Goal: Information Seeking & Learning: Learn about a topic

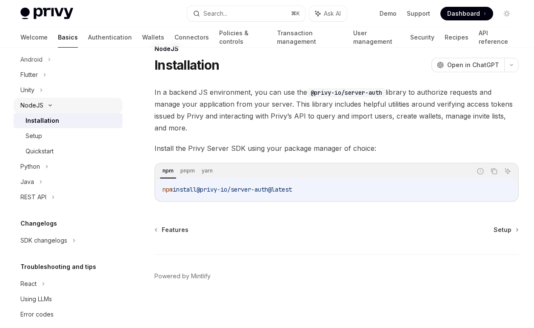
scroll to position [170, 0]
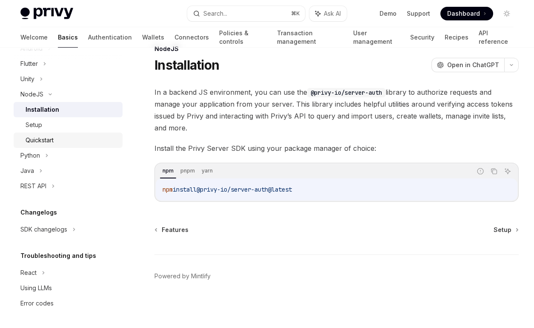
click at [59, 137] on div "Quickstart" at bounding box center [72, 140] width 92 height 10
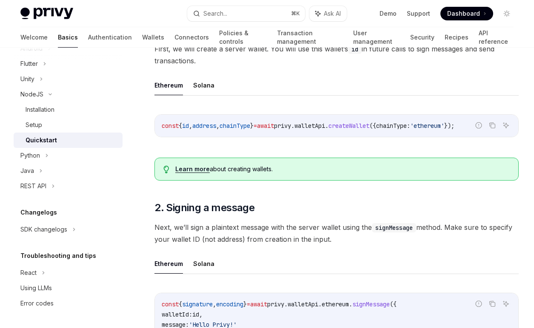
scroll to position [169, 0]
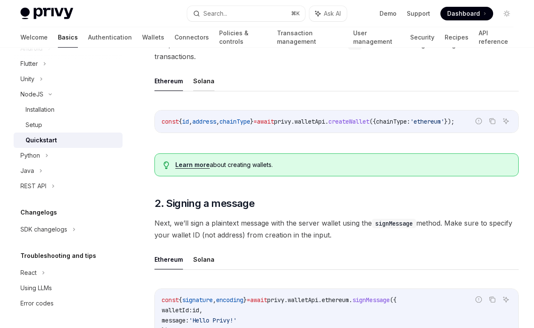
click at [205, 91] on button "Solana" at bounding box center [203, 81] width 21 height 20
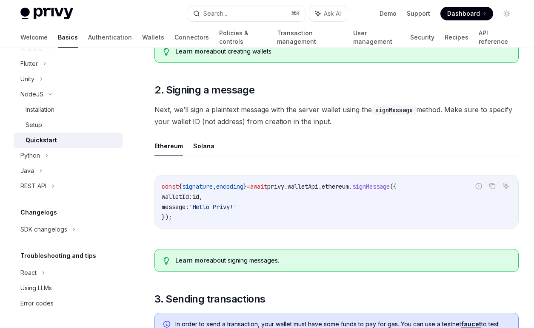
scroll to position [297, 0]
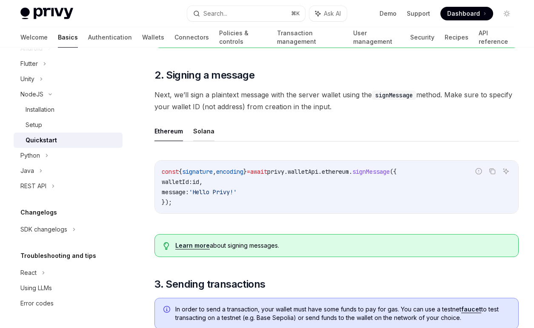
click at [206, 141] on button "Solana" at bounding box center [203, 131] width 21 height 20
type textarea "*"
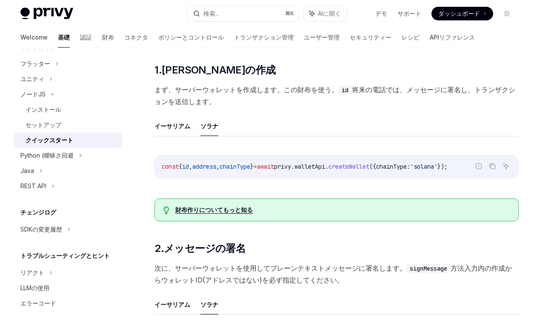
scroll to position [122, 0]
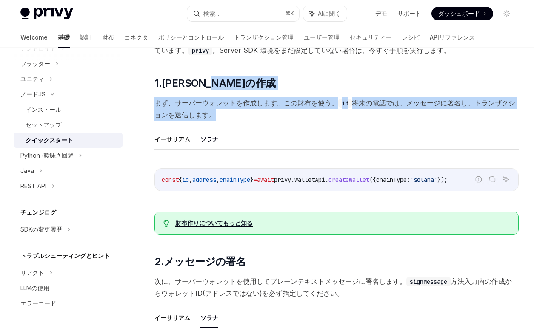
drag, startPoint x: 375, startPoint y: 91, endPoint x: 375, endPoint y: 135, distance: 44.6
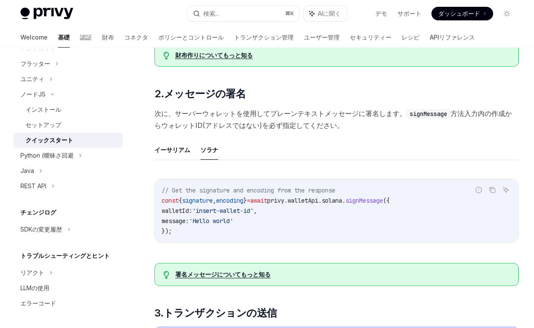
scroll to position [293, 0]
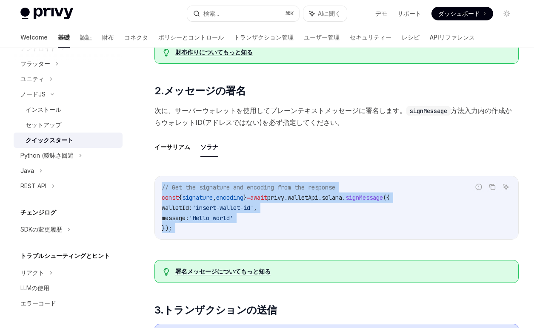
drag, startPoint x: 298, startPoint y: 171, endPoint x: 298, endPoint y: 235, distance: 64.2
click at [298, 235] on div "誤ったコードを報告する コピー AIに聞く // Get the signature and encoding from the response const…" at bounding box center [336, 211] width 364 height 86
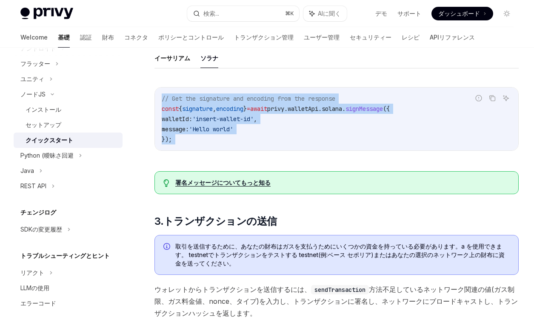
scroll to position [383, 0]
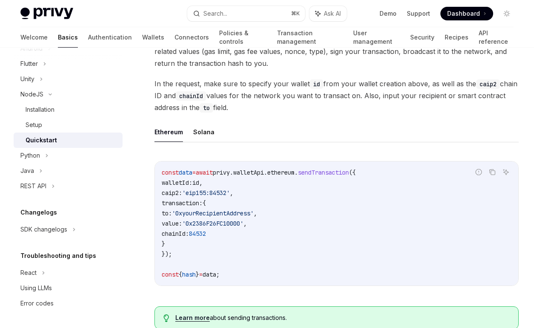
scroll to position [613, 0]
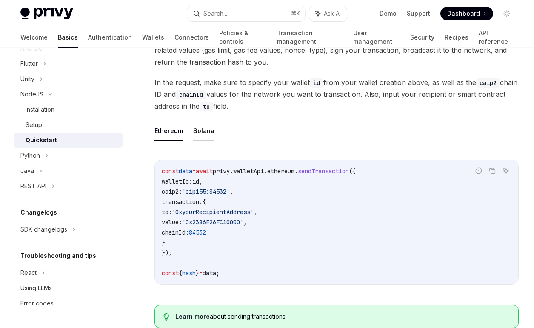
click at [203, 141] on button "Solana" at bounding box center [203, 131] width 21 height 20
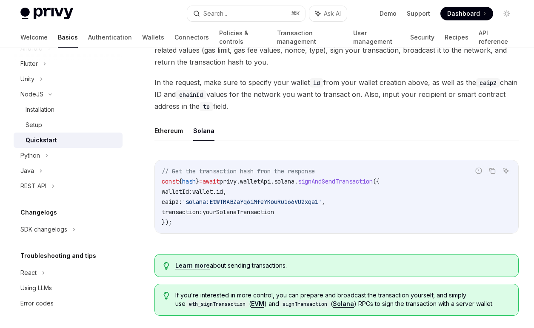
scroll to position [622, 0]
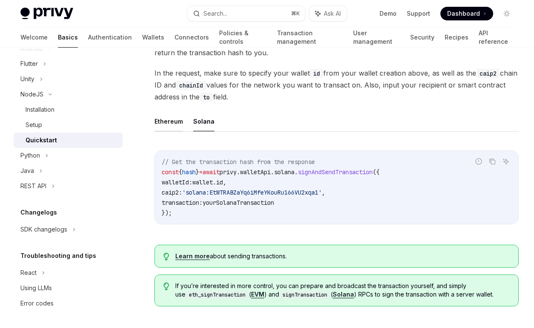
click at [164, 131] on button "Ethereum" at bounding box center [168, 121] width 28 height 20
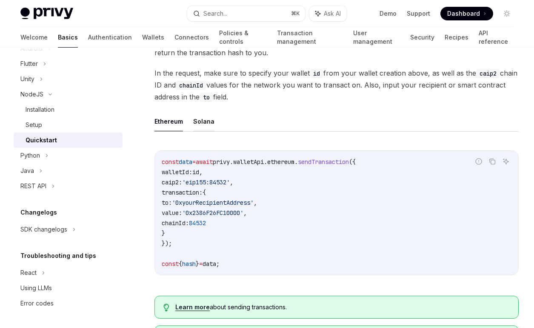
click at [207, 131] on button "Solana" at bounding box center [203, 121] width 21 height 20
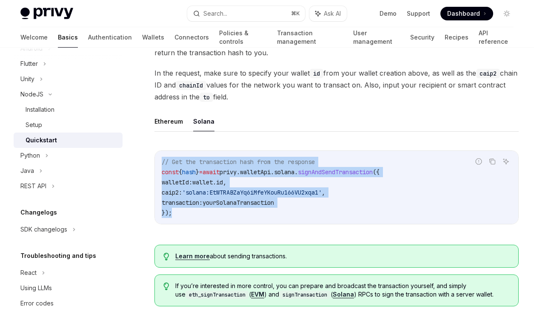
drag, startPoint x: 227, startPoint y: 166, endPoint x: 229, endPoint y: 221, distance: 54.9
click at [229, 221] on div "// Get the transaction hash from the response const { hash } = await privy . wa…" at bounding box center [336, 187] width 363 height 73
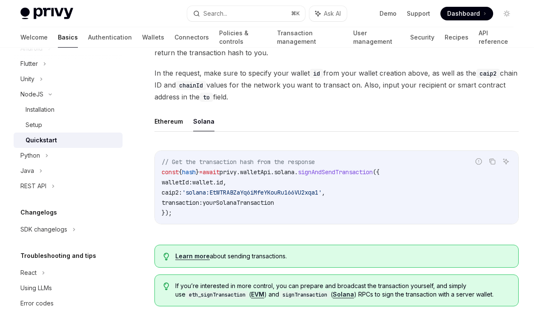
click at [229, 218] on code "// Get the transaction hash from the response const { hash } = await privy . wa…" at bounding box center [337, 187] width 350 height 61
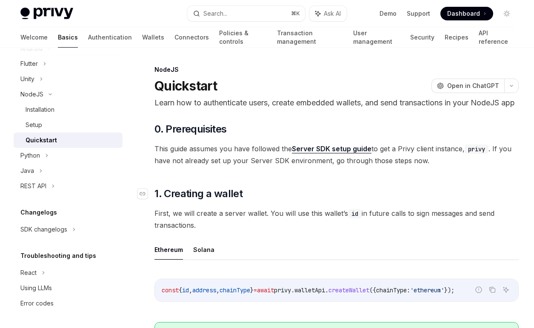
click at [347, 201] on h2 "​ 1. Creating a wallet" at bounding box center [336, 194] width 364 height 14
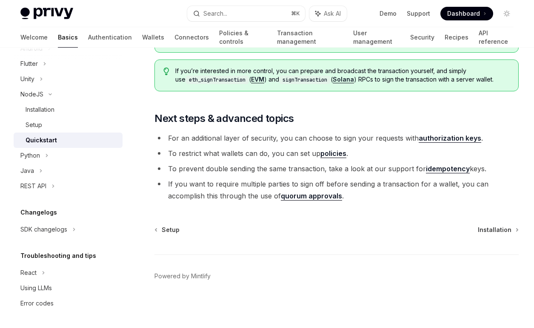
scroll to position [850, 0]
click at [50, 189] on div "REST API" at bounding box center [68, 186] width 109 height 15
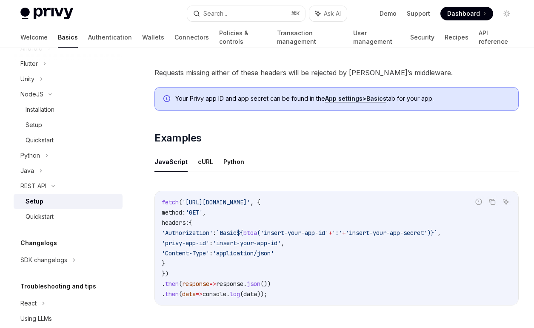
scroll to position [367, 0]
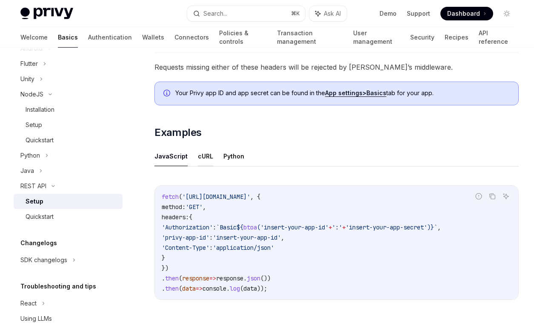
click at [201, 161] on button "cURL" at bounding box center [205, 156] width 15 height 20
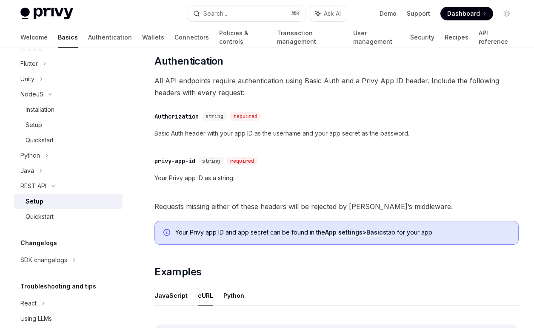
scroll to position [226, 0]
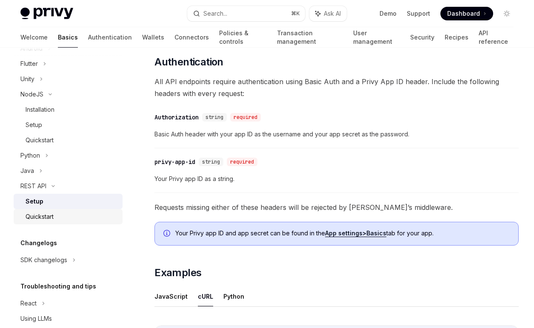
click at [90, 220] on div "Quickstart" at bounding box center [72, 217] width 92 height 10
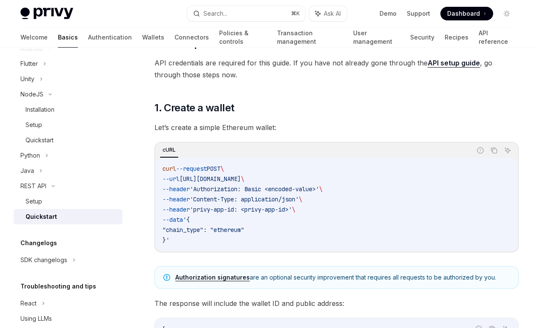
scroll to position [90, 0]
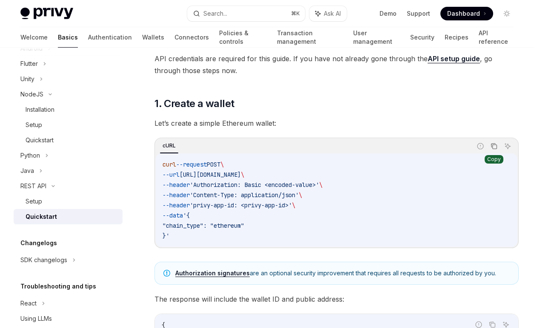
click at [497, 145] on button "Copy the contents from the code block" at bounding box center [493, 146] width 11 height 11
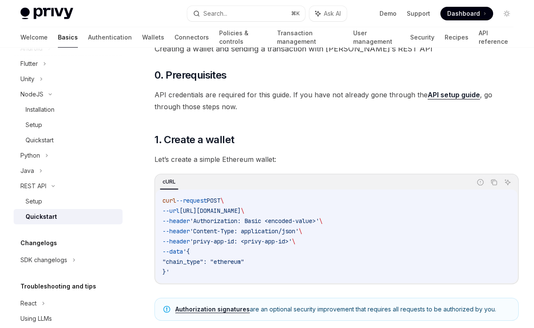
scroll to position [0, 0]
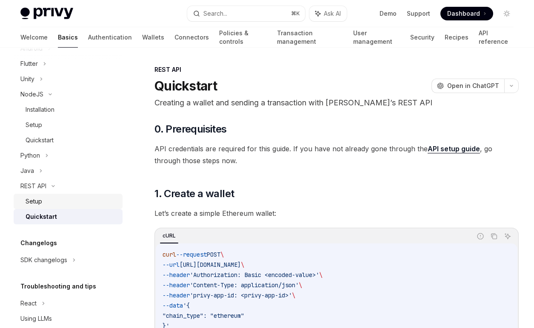
click at [64, 196] on link "Setup" at bounding box center [68, 201] width 109 height 15
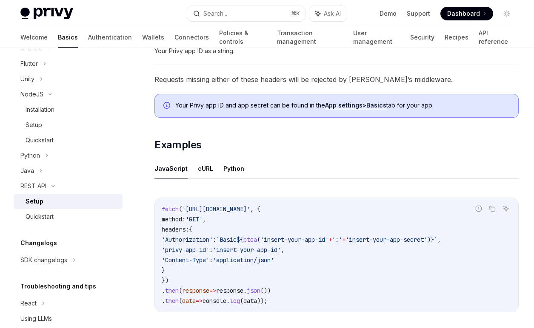
scroll to position [364, 0]
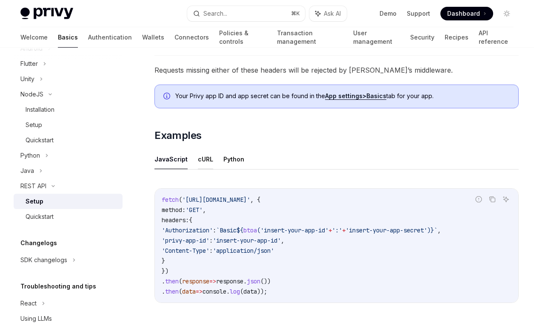
click at [206, 161] on button "cURL" at bounding box center [205, 159] width 15 height 20
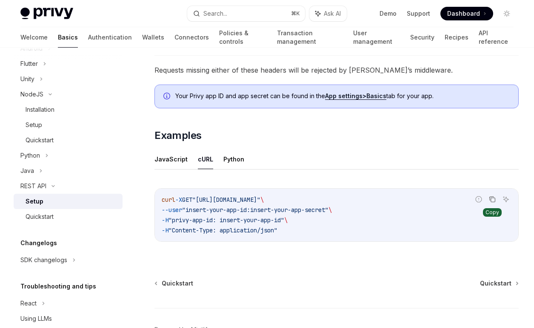
click at [492, 198] on icon "Copy the contents from the code block" at bounding box center [493, 200] width 4 height 4
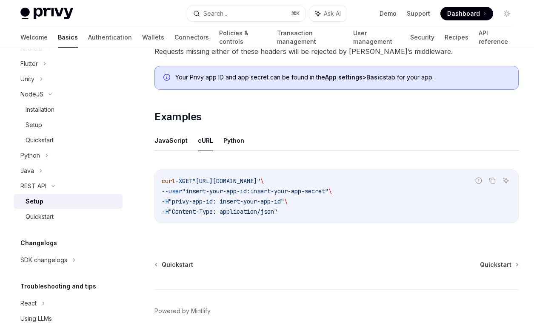
scroll to position [417, 0]
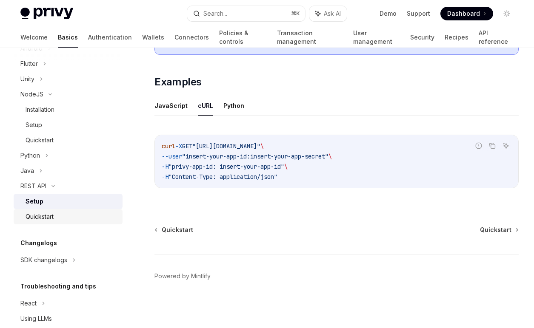
click at [79, 218] on div "Quickstart" at bounding box center [72, 217] width 92 height 10
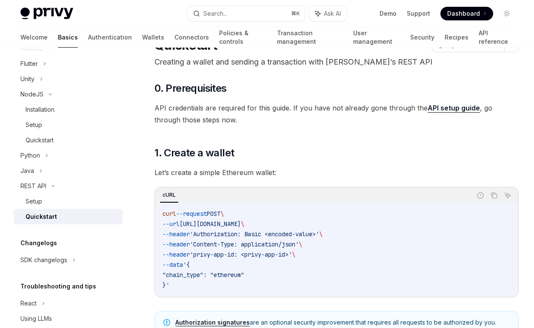
scroll to position [29, 0]
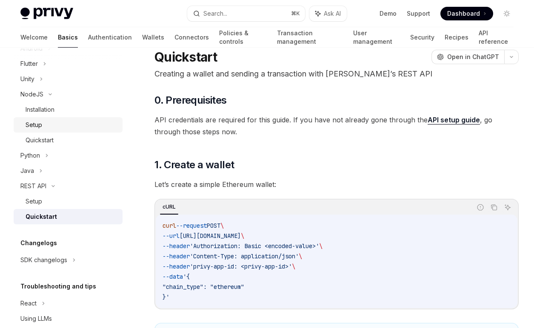
click at [37, 127] on div "Setup" at bounding box center [34, 125] width 17 height 10
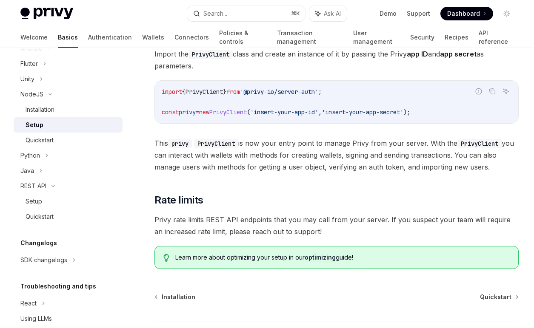
scroll to position [171, 0]
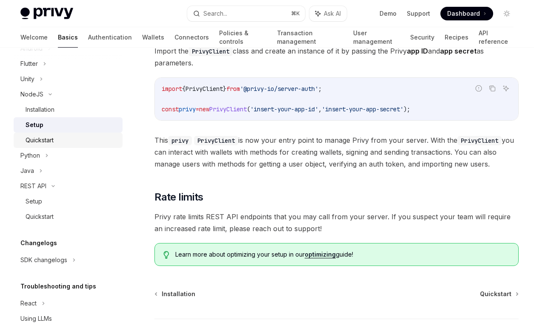
click at [79, 134] on link "Quickstart" at bounding box center [68, 140] width 109 height 15
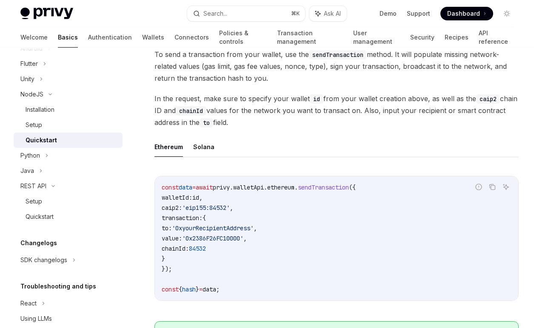
scroll to position [589, 0]
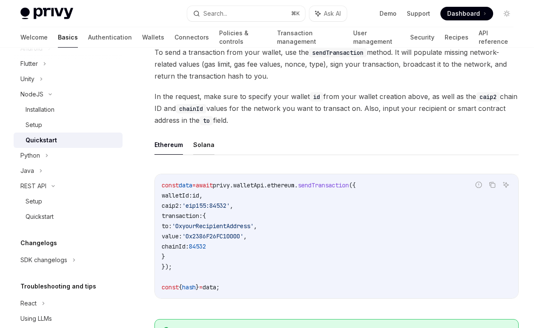
click at [198, 155] on button "Solana" at bounding box center [203, 145] width 21 height 20
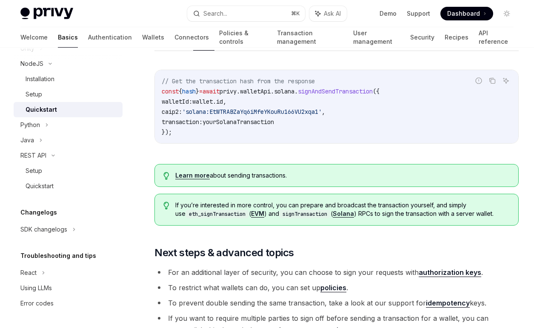
scroll to position [686, 0]
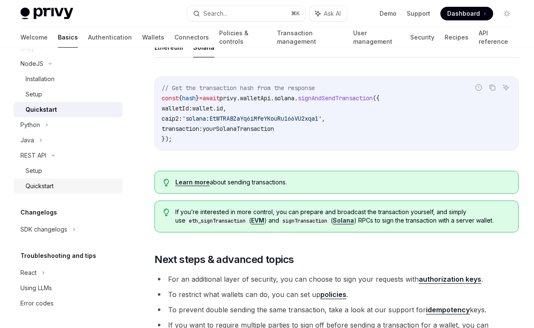
click at [63, 180] on link "Quickstart" at bounding box center [68, 186] width 109 height 15
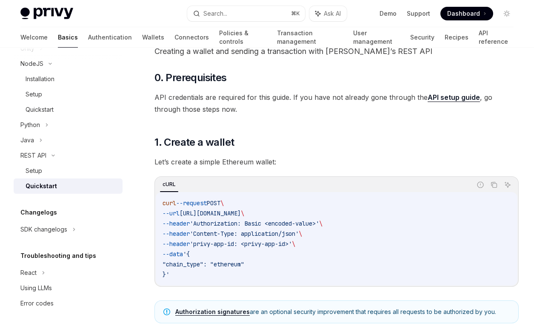
scroll to position [57, 0]
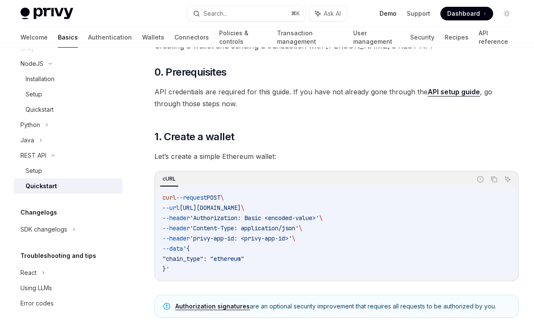
click at [389, 17] on link "Demo" at bounding box center [387, 13] width 17 height 9
click at [53, 112] on div "Quickstart" at bounding box center [40, 110] width 28 height 10
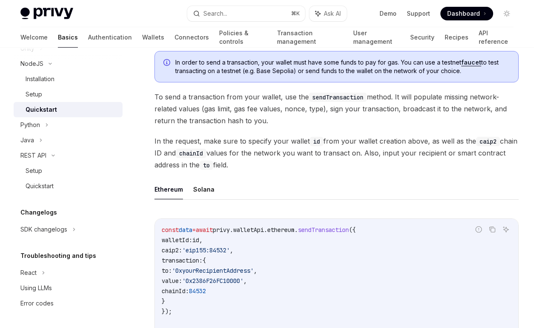
scroll to position [581, 0]
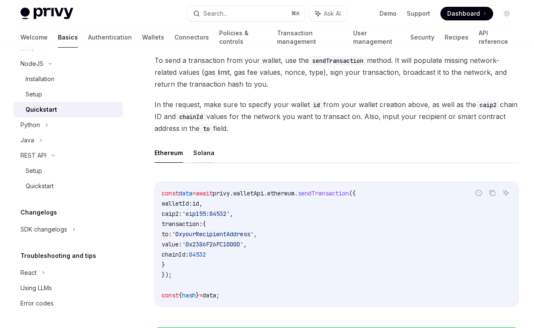
click at [208, 162] on button "Solana" at bounding box center [203, 153] width 21 height 20
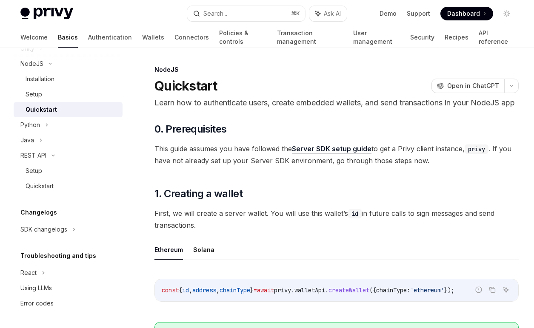
click at [345, 153] on link "Server SDK setup guide" at bounding box center [332, 149] width 80 height 9
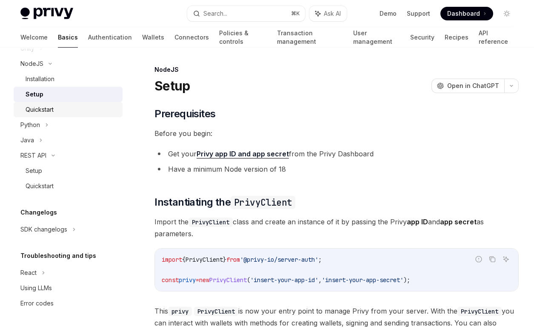
click at [60, 108] on div "Quickstart" at bounding box center [72, 110] width 92 height 10
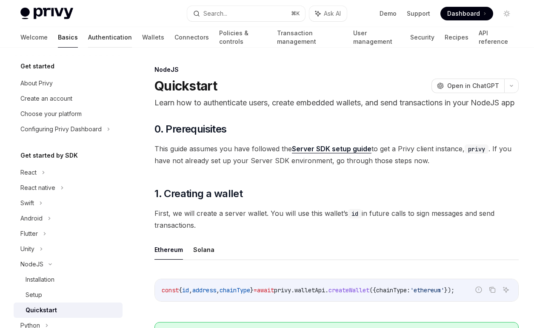
click at [88, 33] on link "Authentication" at bounding box center [110, 37] width 44 height 20
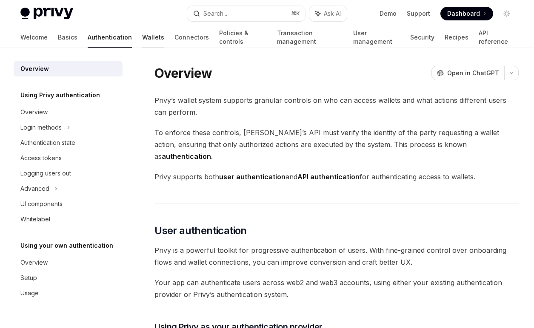
click at [142, 41] on link "Wallets" at bounding box center [153, 37] width 22 height 20
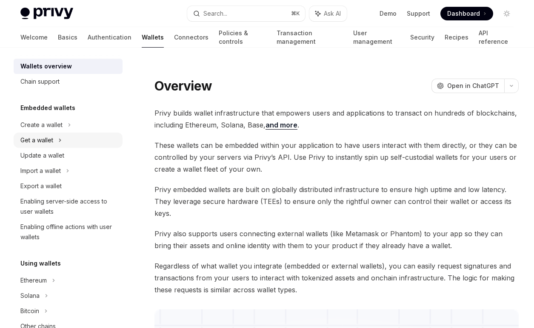
scroll to position [8, 0]
click at [58, 126] on div "Create a wallet" at bounding box center [41, 124] width 42 height 10
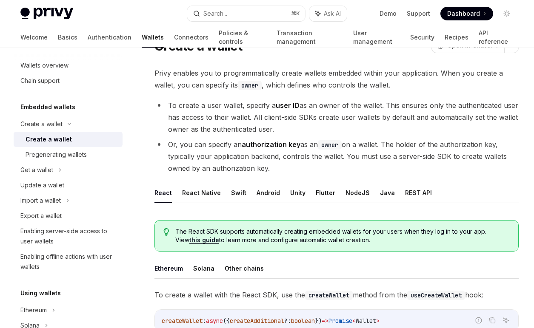
scroll to position [44, 0]
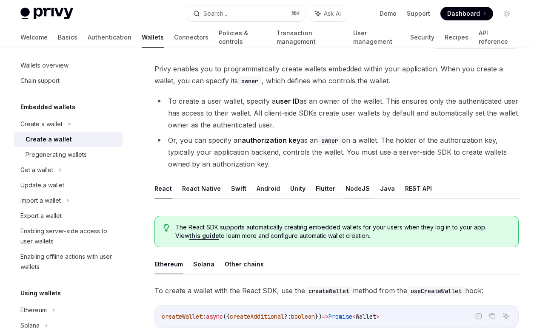
click at [357, 190] on button "NodeJS" at bounding box center [357, 189] width 24 height 20
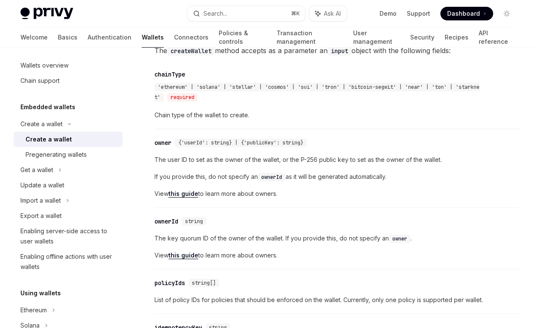
scroll to position [412, 0]
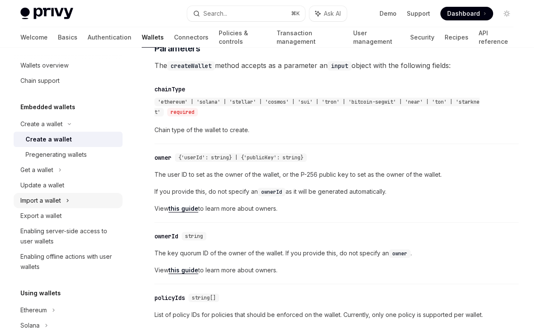
click at [74, 197] on div "Import a wallet" at bounding box center [68, 200] width 109 height 15
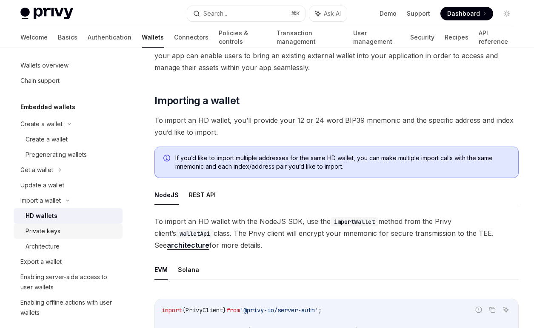
scroll to position [91, 0]
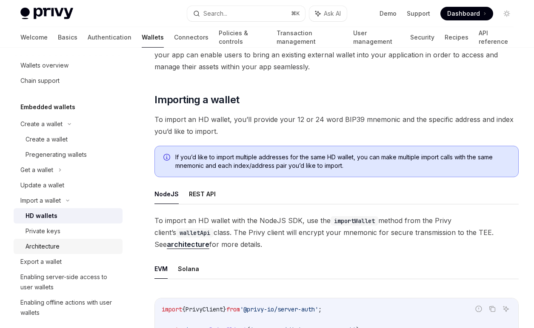
click at [92, 239] on link "Architecture" at bounding box center [68, 246] width 109 height 15
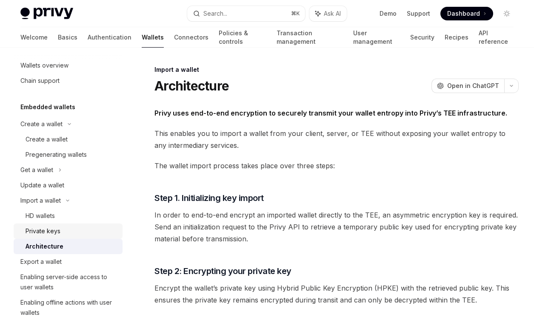
click at [84, 232] on div "Private keys" at bounding box center [72, 231] width 92 height 10
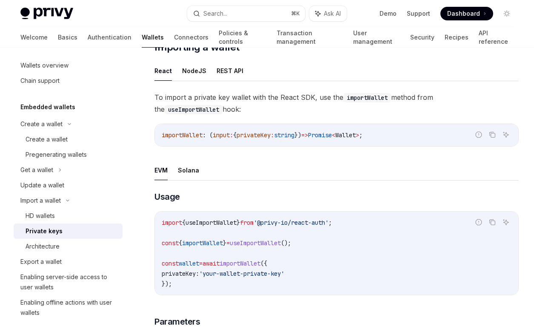
scroll to position [119, 0]
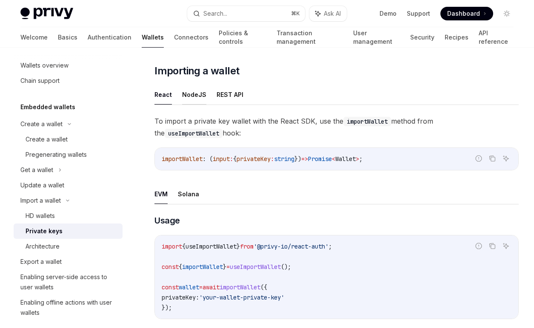
click at [198, 93] on button "NodeJS" at bounding box center [194, 95] width 24 height 20
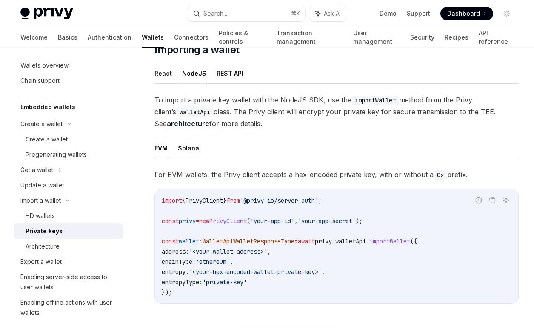
scroll to position [148, 0]
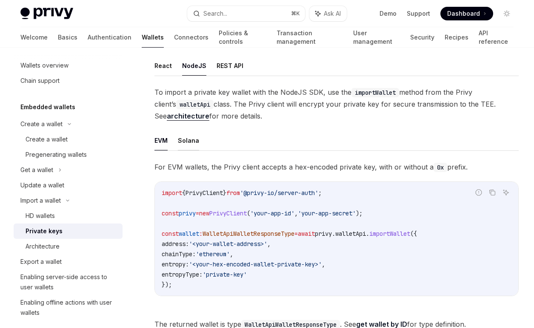
click at [193, 145] on button "Solana" at bounding box center [188, 141] width 21 height 20
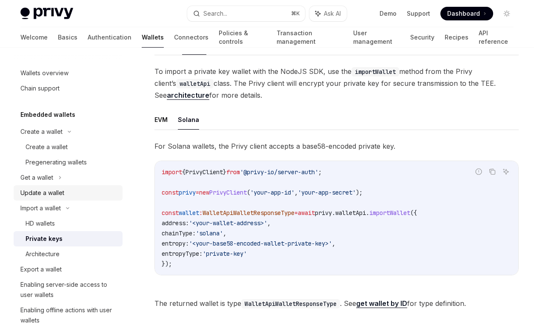
scroll to position [169, 0]
drag, startPoint x: 209, startPoint y: 102, endPoint x: 294, endPoint y: 166, distance: 106.5
click at [294, 166] on div "To import a private key wallet with the NodeJS SDK, use the importWallet method…" at bounding box center [336, 188] width 364 height 244
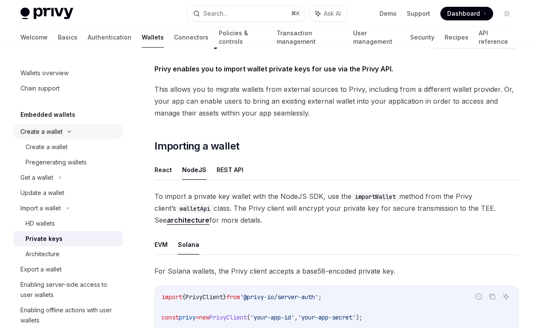
scroll to position [23, 0]
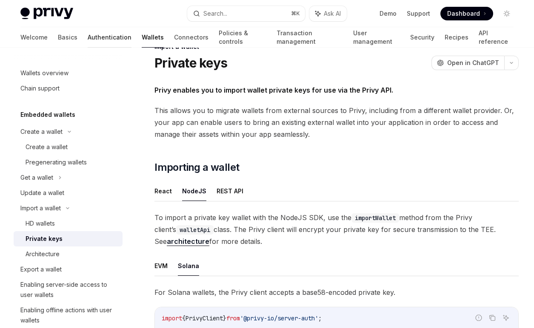
click at [88, 34] on link "Authentication" at bounding box center [110, 37] width 44 height 20
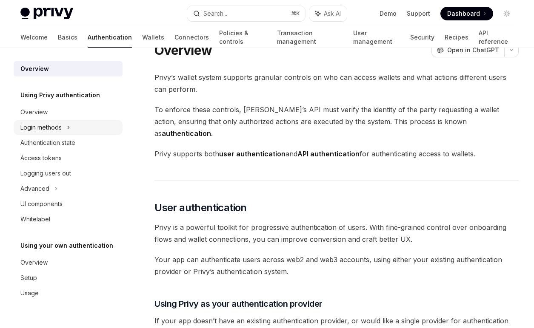
click at [68, 131] on icon at bounding box center [68, 127] width 3 height 10
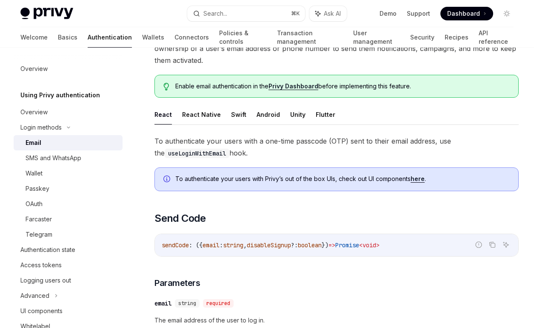
scroll to position [80, 0]
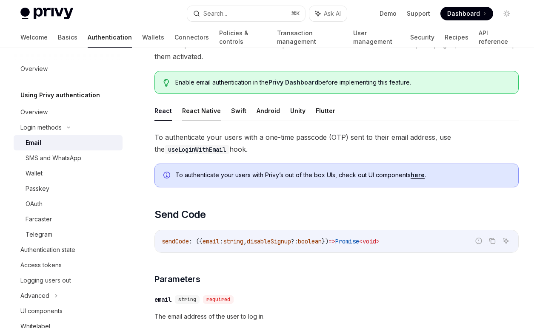
click at [202, 111] on button "React Native" at bounding box center [201, 111] width 39 height 20
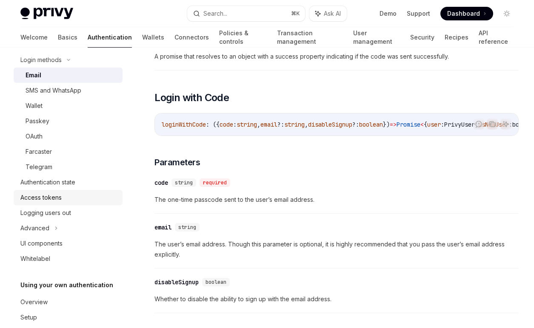
scroll to position [74, 0]
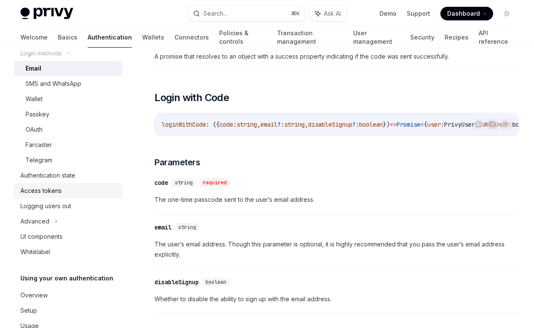
click at [56, 191] on div "Access tokens" at bounding box center [40, 191] width 41 height 10
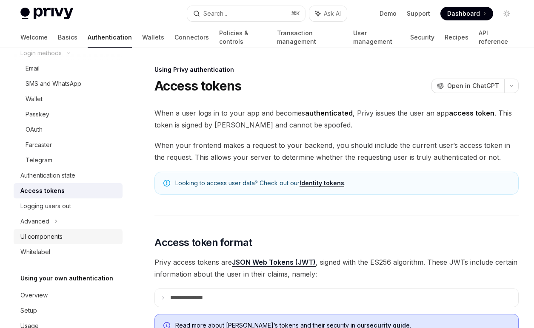
click at [62, 234] on div "UI components" at bounding box center [41, 237] width 42 height 10
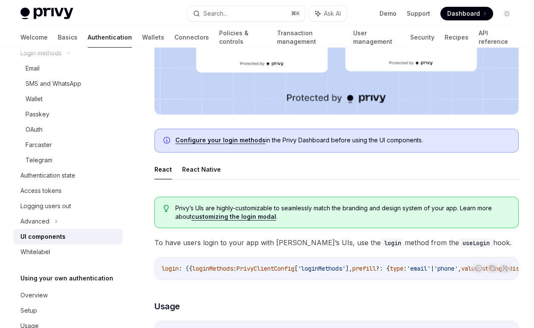
scroll to position [344, 0]
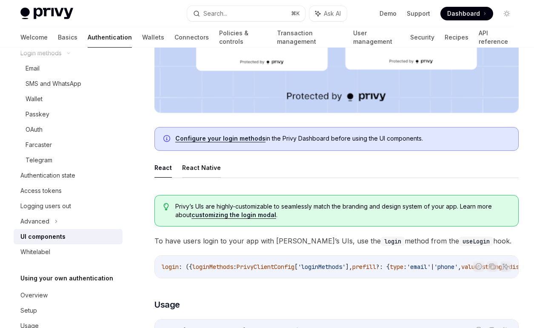
click at [202, 169] on button "React Native" at bounding box center [201, 168] width 39 height 20
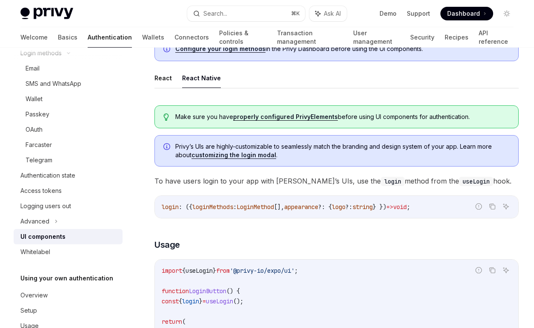
scroll to position [428, 0]
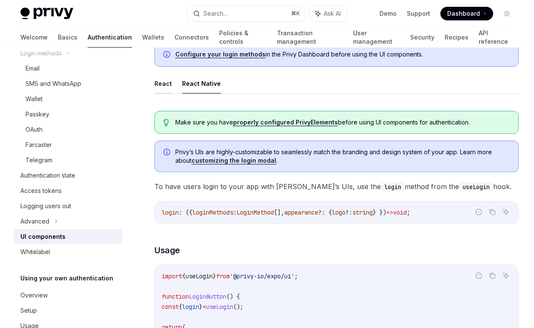
click at [170, 86] on button "React" at bounding box center [162, 84] width 17 height 20
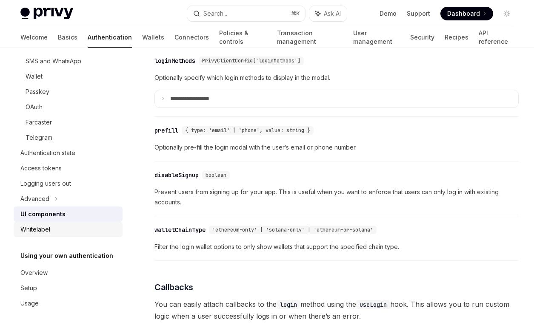
scroll to position [807, 0]
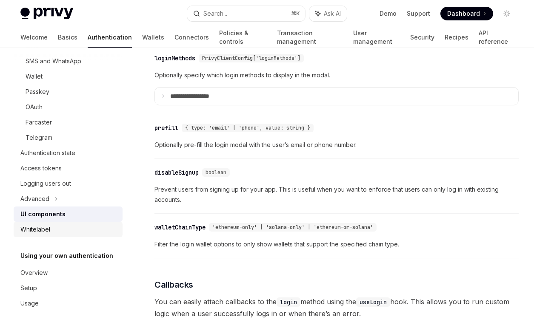
click at [87, 233] on div "Whitelabel" at bounding box center [68, 229] width 97 height 10
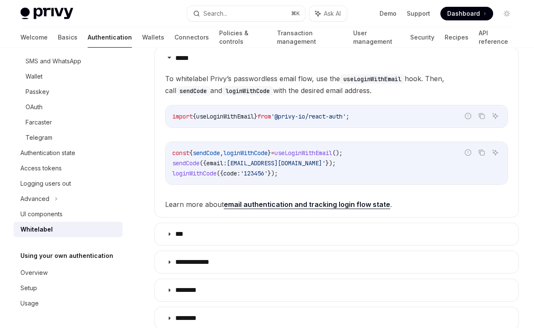
scroll to position [194, 0]
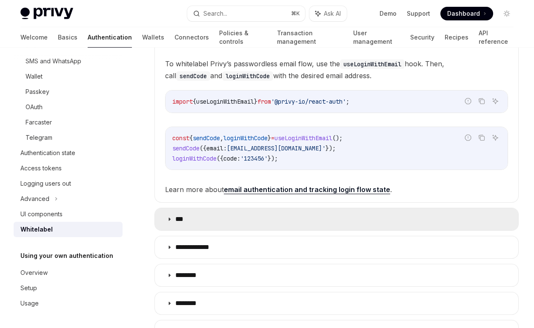
click at [245, 221] on summary "***" at bounding box center [336, 219] width 363 height 22
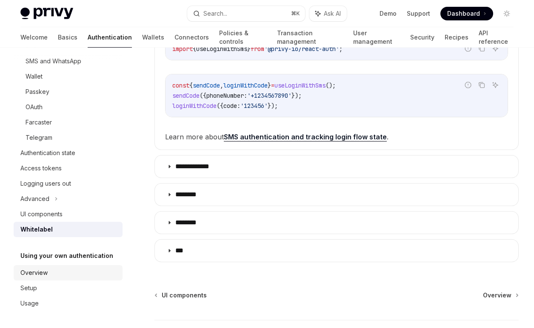
scroll to position [423, 0]
click at [75, 272] on div "Overview" at bounding box center [68, 273] width 97 height 10
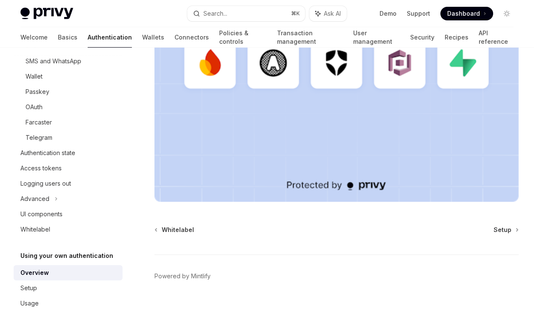
scroll to position [302, 0]
click at [60, 292] on div "Setup" at bounding box center [68, 288] width 97 height 10
type textarea "*"
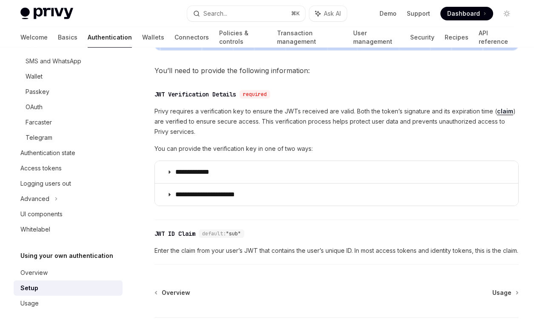
scroll to position [481, 0]
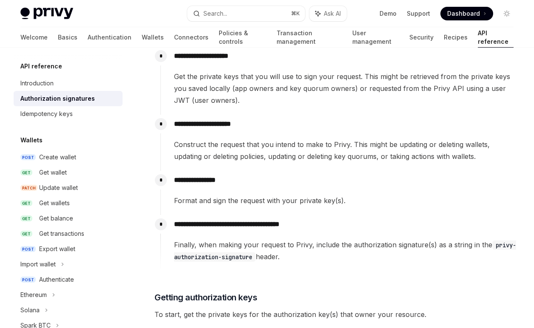
scroll to position [770, 0]
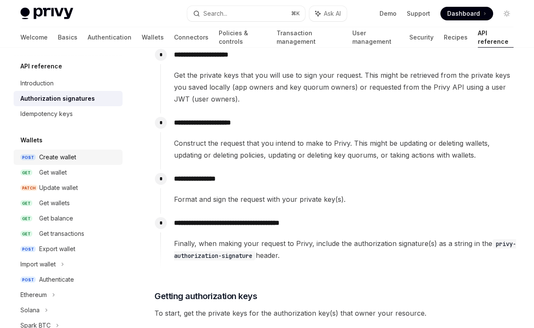
click at [85, 163] on link "POST Create wallet" at bounding box center [68, 157] width 109 height 15
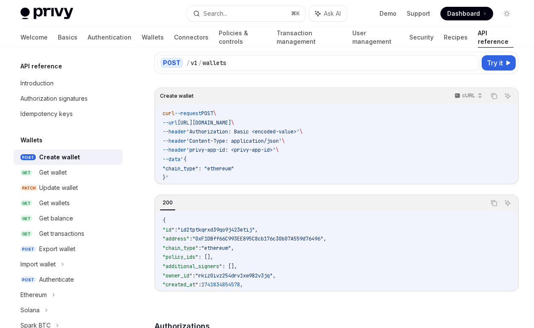
scroll to position [68, 0]
click at [59, 99] on div "Authorization signatures" at bounding box center [53, 99] width 67 height 10
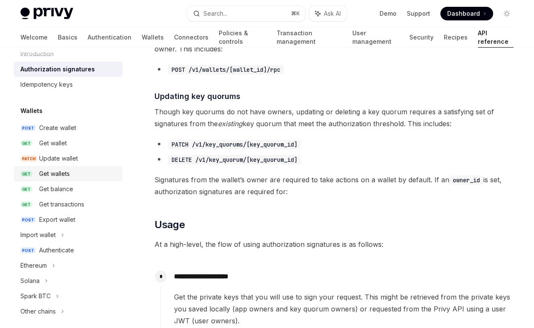
scroll to position [30, 0]
click at [51, 237] on div "Import wallet" at bounding box center [37, 235] width 35 height 10
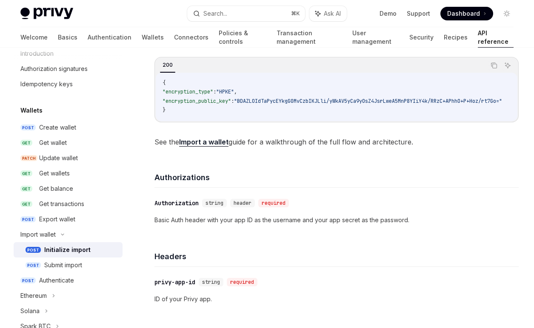
scroll to position [242, 0]
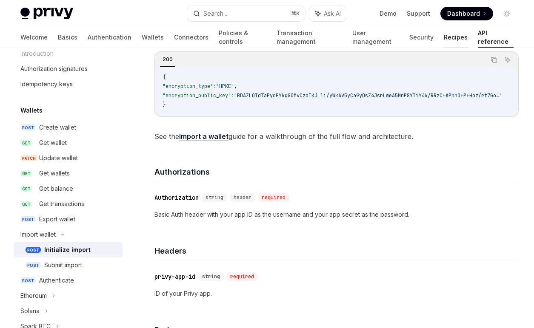
click at [443, 40] on link "Recipes" at bounding box center [455, 37] width 24 height 20
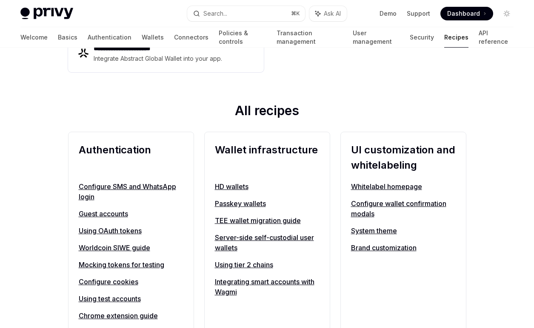
scroll to position [256, 0]
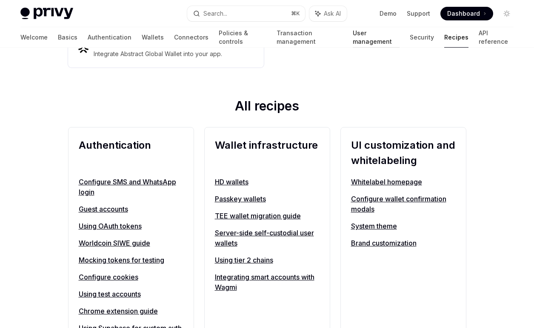
click at [352, 41] on link "User management" at bounding box center [375, 37] width 47 height 20
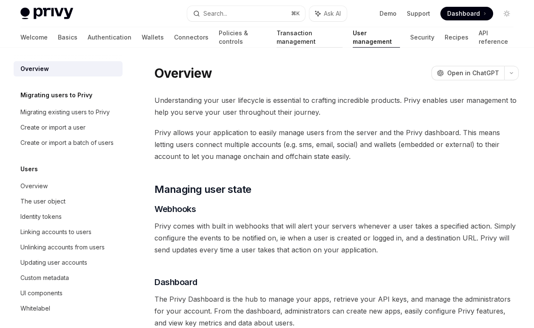
click at [276, 40] on link "Transaction management" at bounding box center [309, 37] width 66 height 20
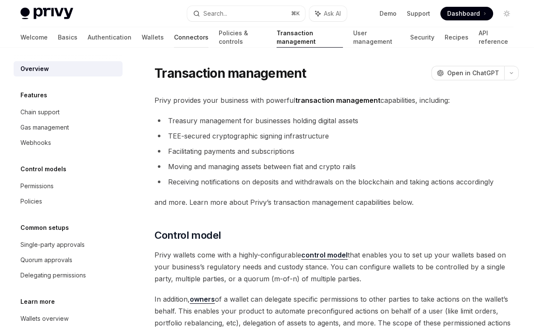
click at [174, 39] on link "Connectors" at bounding box center [191, 37] width 34 height 20
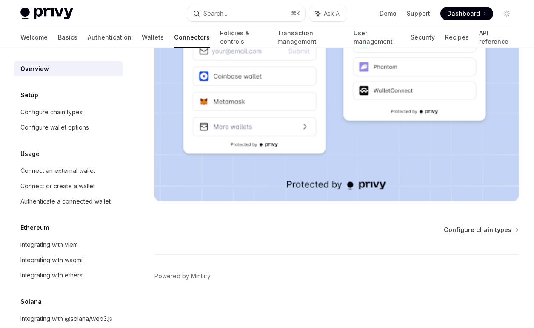
scroll to position [324, 0]
click at [142, 41] on link "Wallets" at bounding box center [153, 37] width 22 height 20
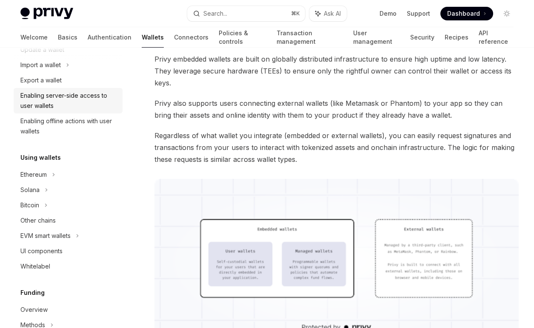
scroll to position [140, 0]
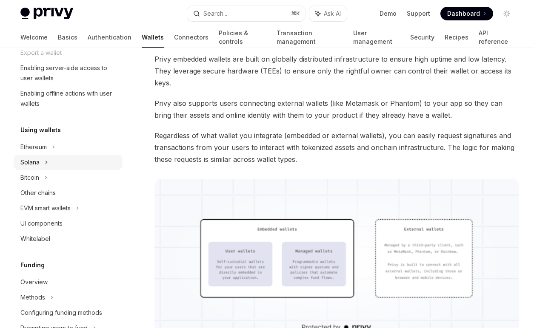
click at [84, 162] on div "Solana" at bounding box center [68, 162] width 109 height 15
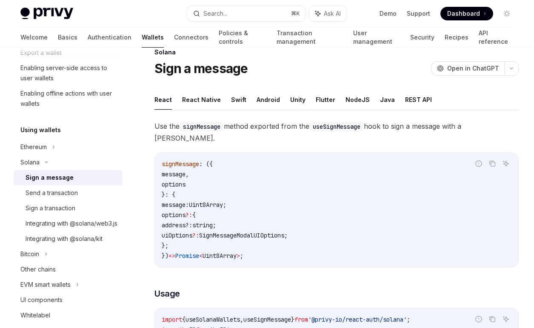
scroll to position [19, 0]
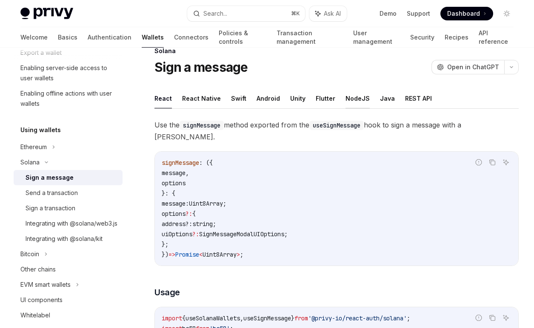
click at [346, 99] on button "NodeJS" at bounding box center [357, 98] width 24 height 20
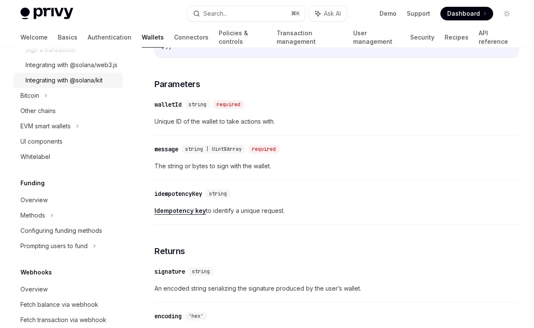
scroll to position [303, 0]
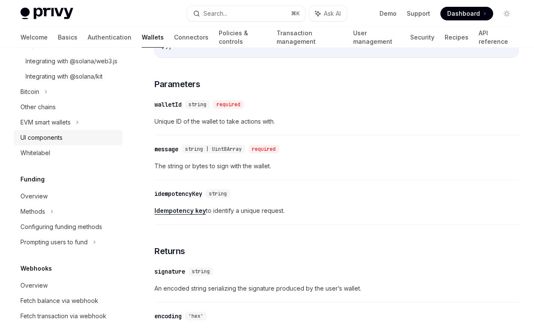
click at [63, 143] on div "UI components" at bounding box center [68, 138] width 97 height 10
type textarea "*"
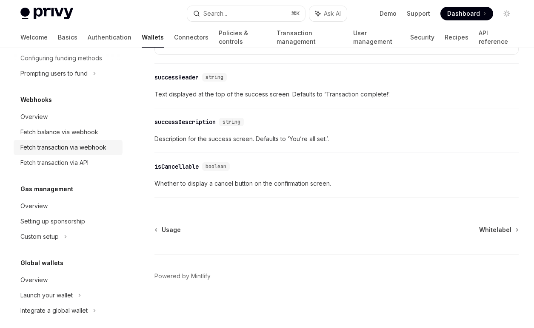
scroll to position [489, 0]
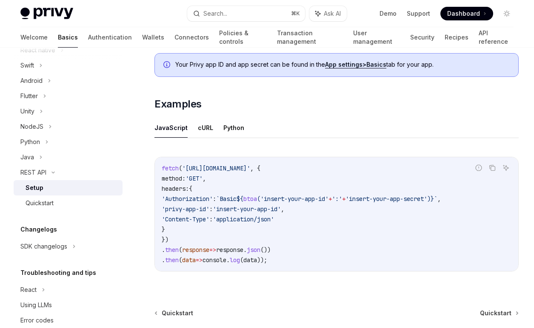
scroll to position [400, 0]
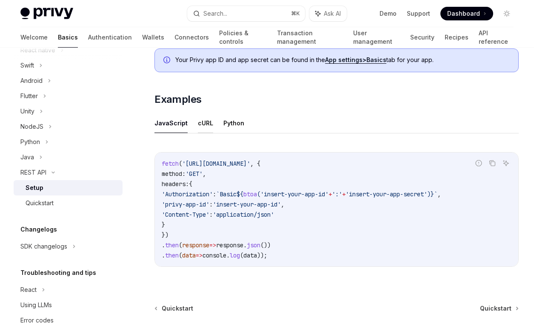
click at [199, 132] on button "cURL" at bounding box center [205, 123] width 15 height 20
type textarea "*"
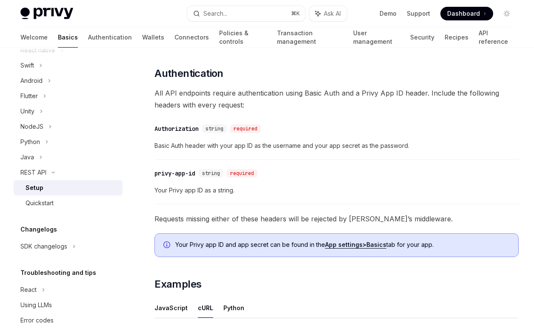
scroll to position [214, 0]
